Goal: Task Accomplishment & Management: Manage account settings

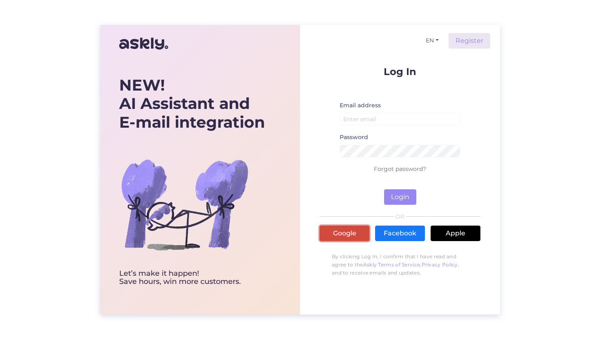
click at [357, 240] on link "Google" at bounding box center [345, 234] width 50 height 16
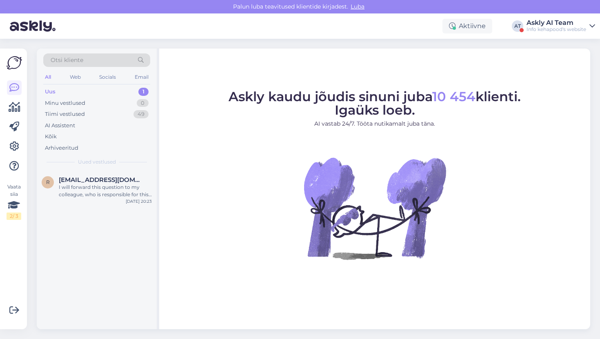
click at [544, 29] on div "Info kehapood's website" at bounding box center [557, 29] width 60 height 7
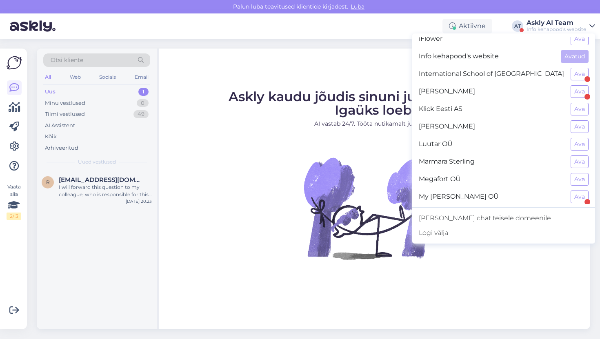
scroll to position [338, 0]
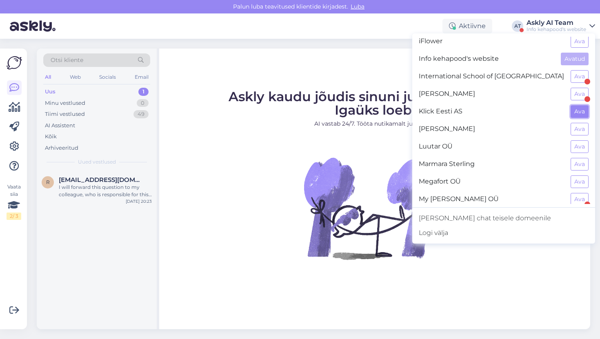
click at [579, 113] on button "Ava" at bounding box center [580, 111] width 18 height 13
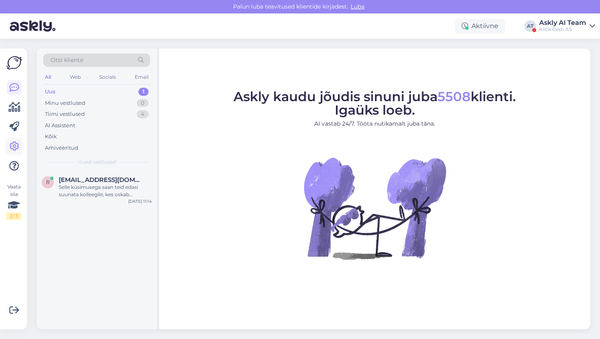
click at [7, 148] on link at bounding box center [14, 146] width 15 height 15
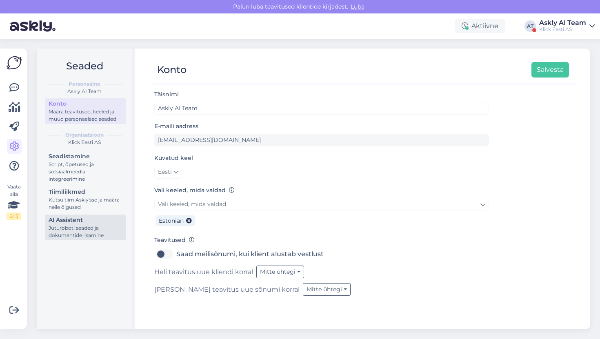
click at [77, 224] on div "AI Assistent" at bounding box center [86, 220] width 74 height 9
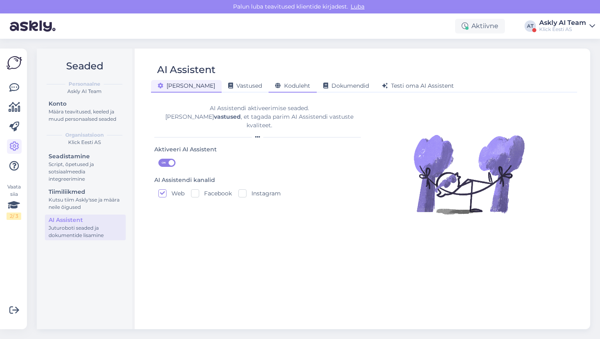
click at [278, 89] on span "Koduleht" at bounding box center [292, 85] width 35 height 7
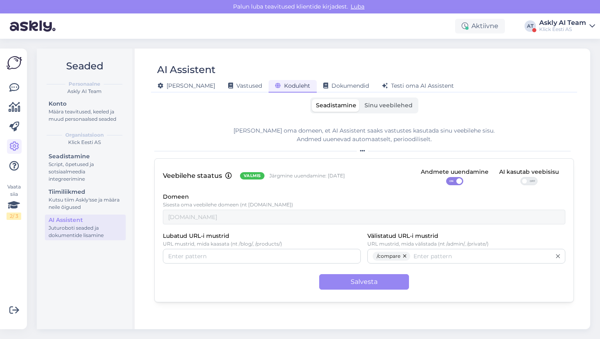
click at [370, 104] on span "Sinu veebilehed" at bounding box center [389, 105] width 48 height 7
click at [361, 99] on input "Sinu veebilehed" at bounding box center [361, 99] width 0 height 0
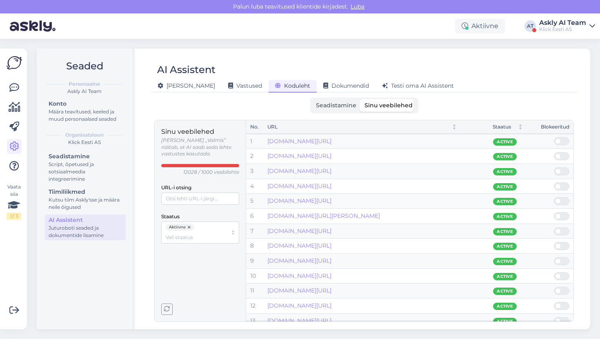
click at [188, 224] on button "button" at bounding box center [190, 227] width 8 height 7
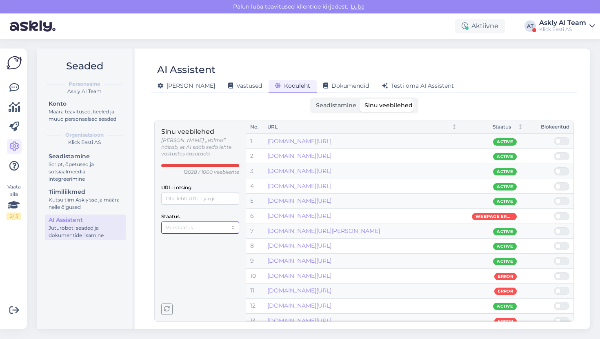
click at [188, 224] on input "Staatus" at bounding box center [197, 228] width 62 height 8
click at [191, 246] on span "Mitteaktiivne" at bounding box center [183, 248] width 32 height 7
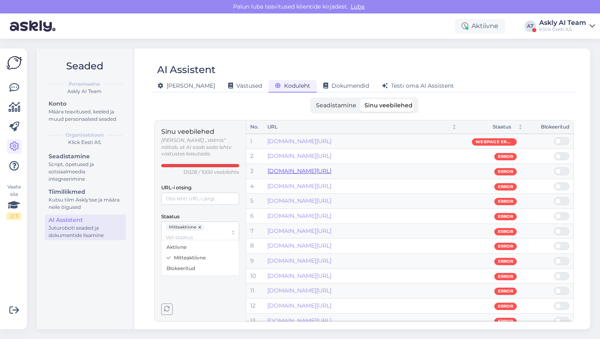
click at [332, 170] on link "[DOMAIN_NAME][URL]" at bounding box center [300, 170] width 64 height 7
